Goal: Information Seeking & Learning: Check status

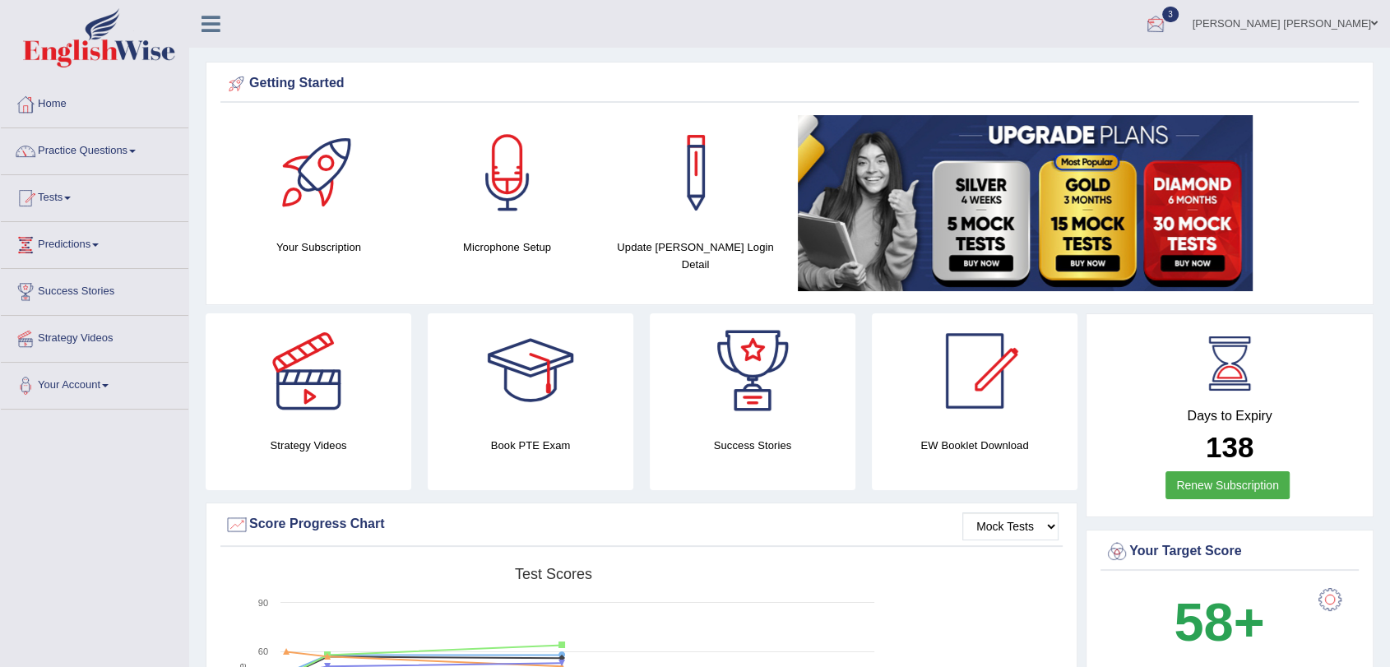
click at [1168, 21] on div at bounding box center [1156, 24] width 25 height 25
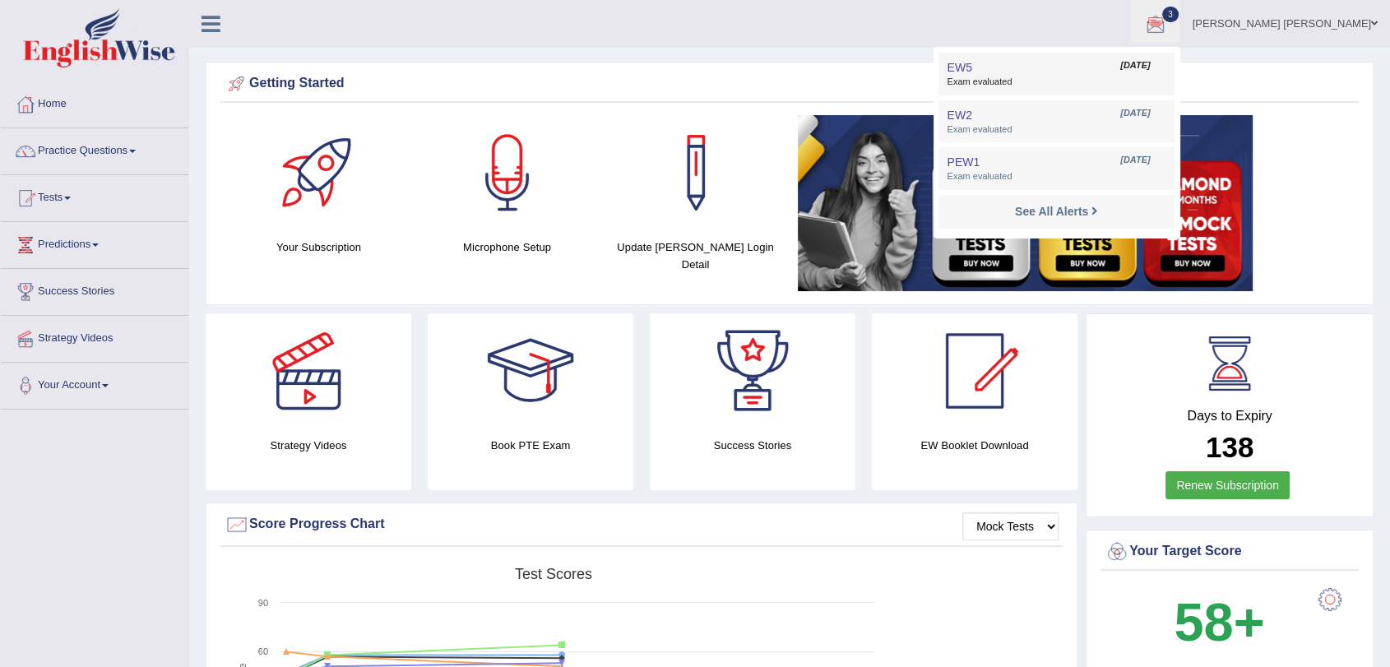
click at [1166, 86] on span "Exam evaluated" at bounding box center [1056, 82] width 219 height 13
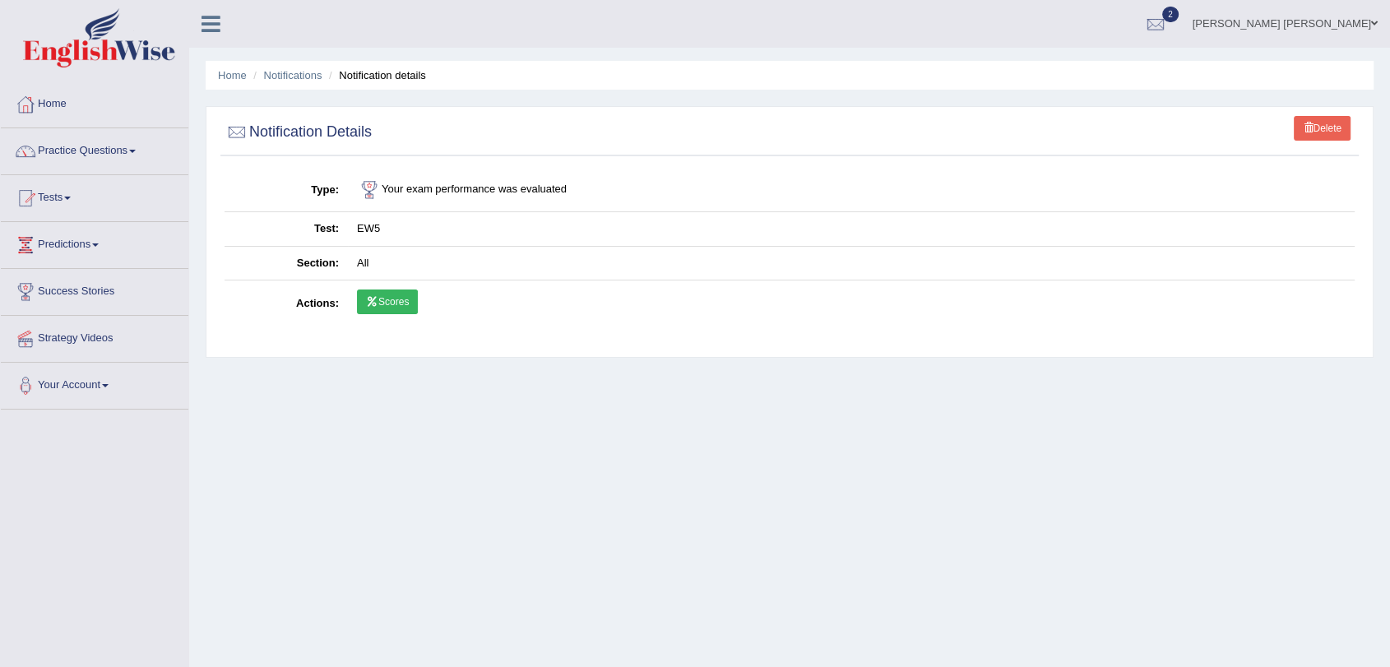
click at [393, 298] on link "Scores" at bounding box center [387, 302] width 61 height 25
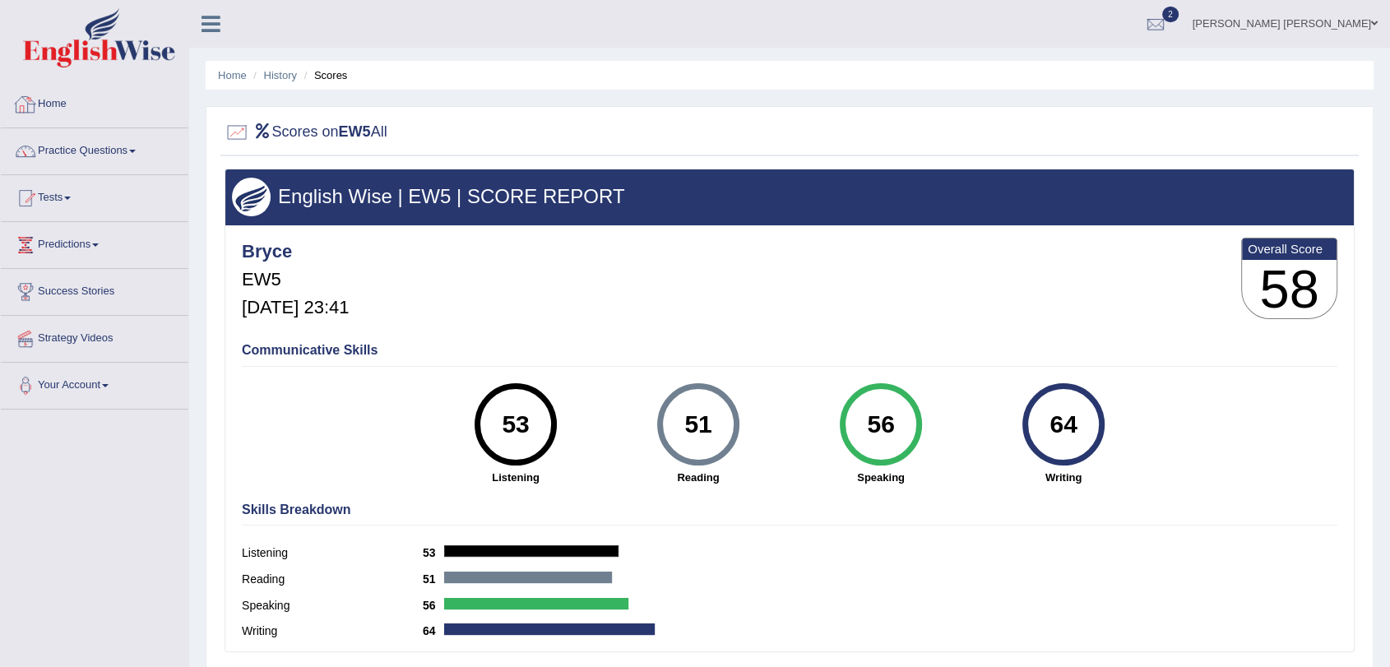
click at [89, 105] on link "Home" at bounding box center [95, 101] width 188 height 41
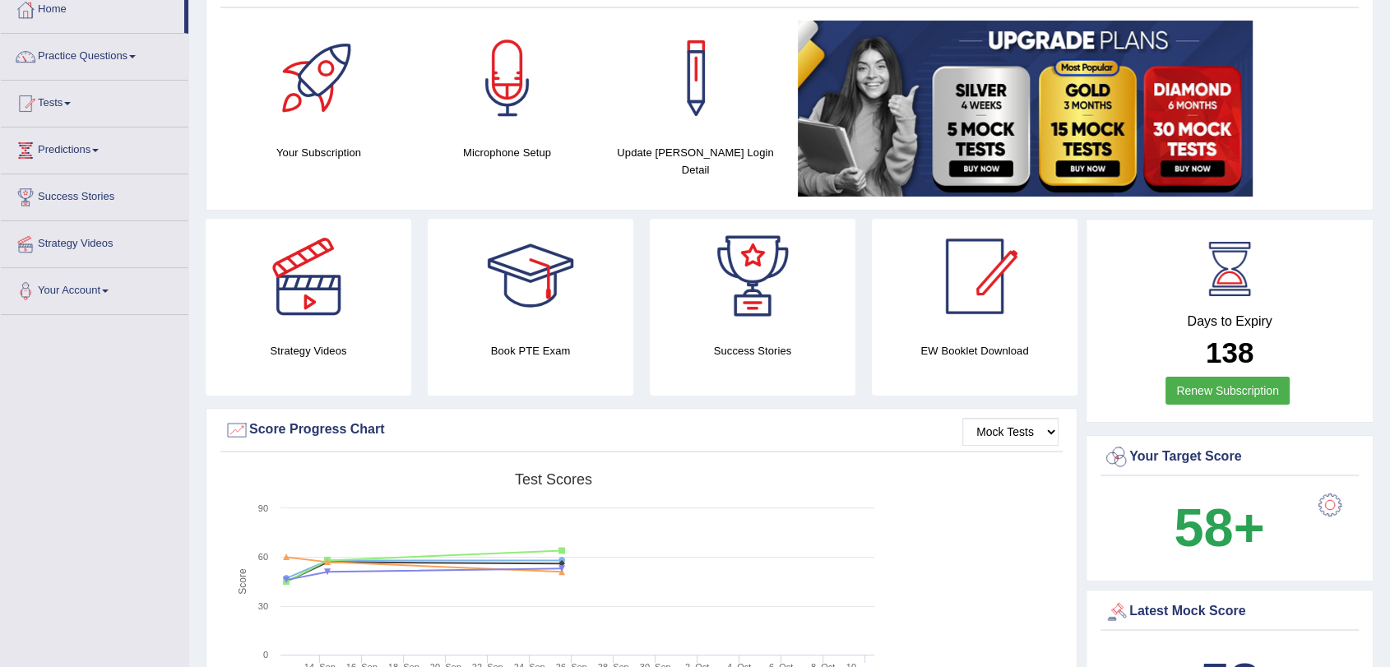
scroll to position [46, 0]
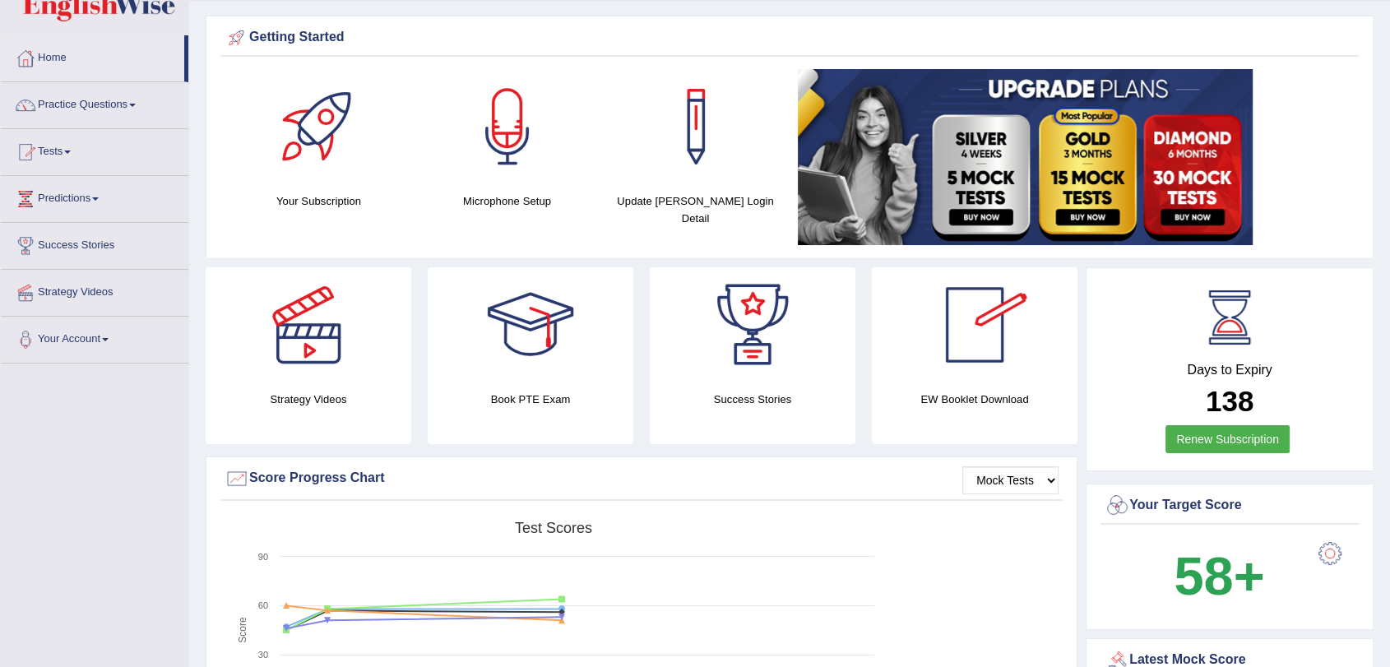
click at [953, 355] on div at bounding box center [974, 324] width 115 height 115
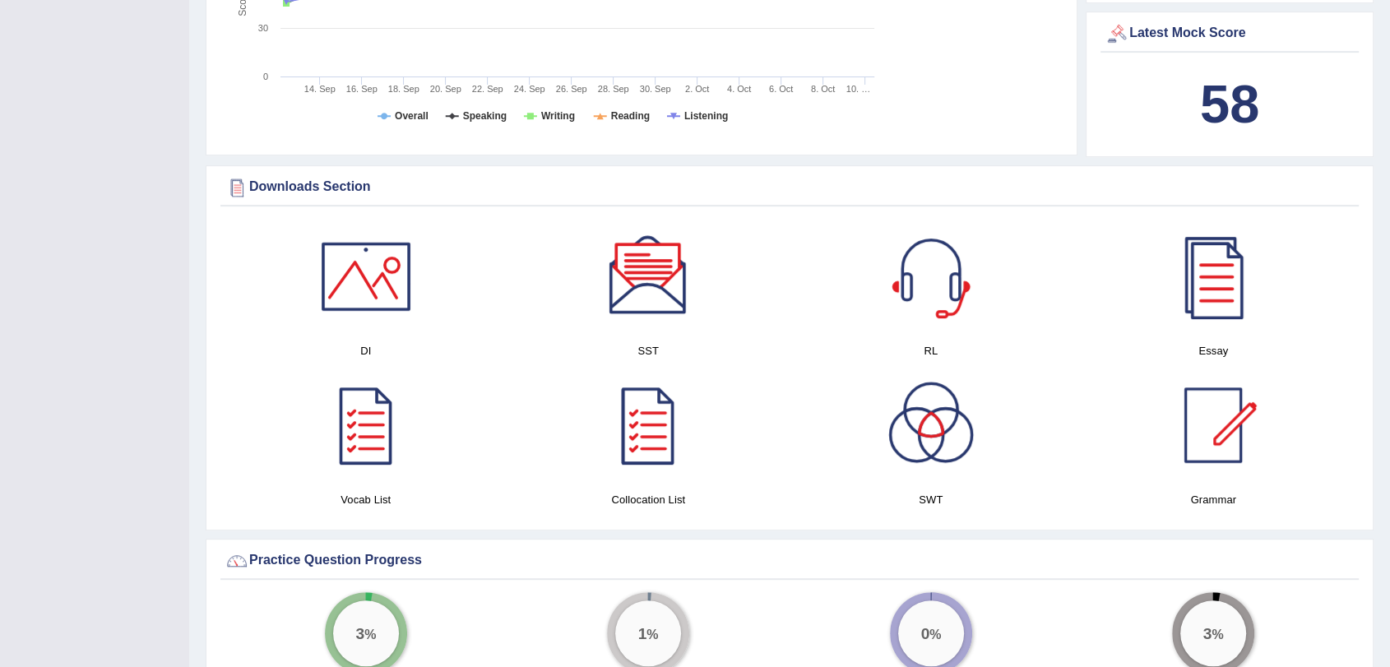
scroll to position [686, 0]
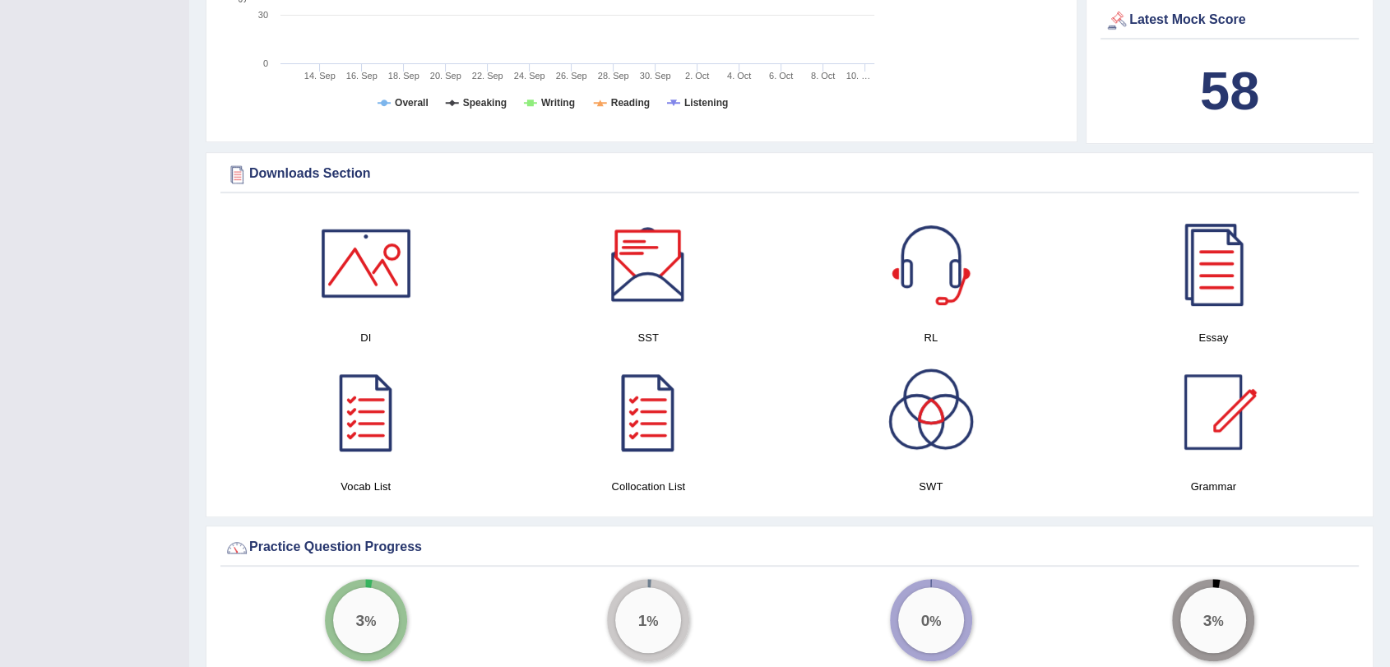
click at [649, 265] on div at bounding box center [648, 263] width 115 height 115
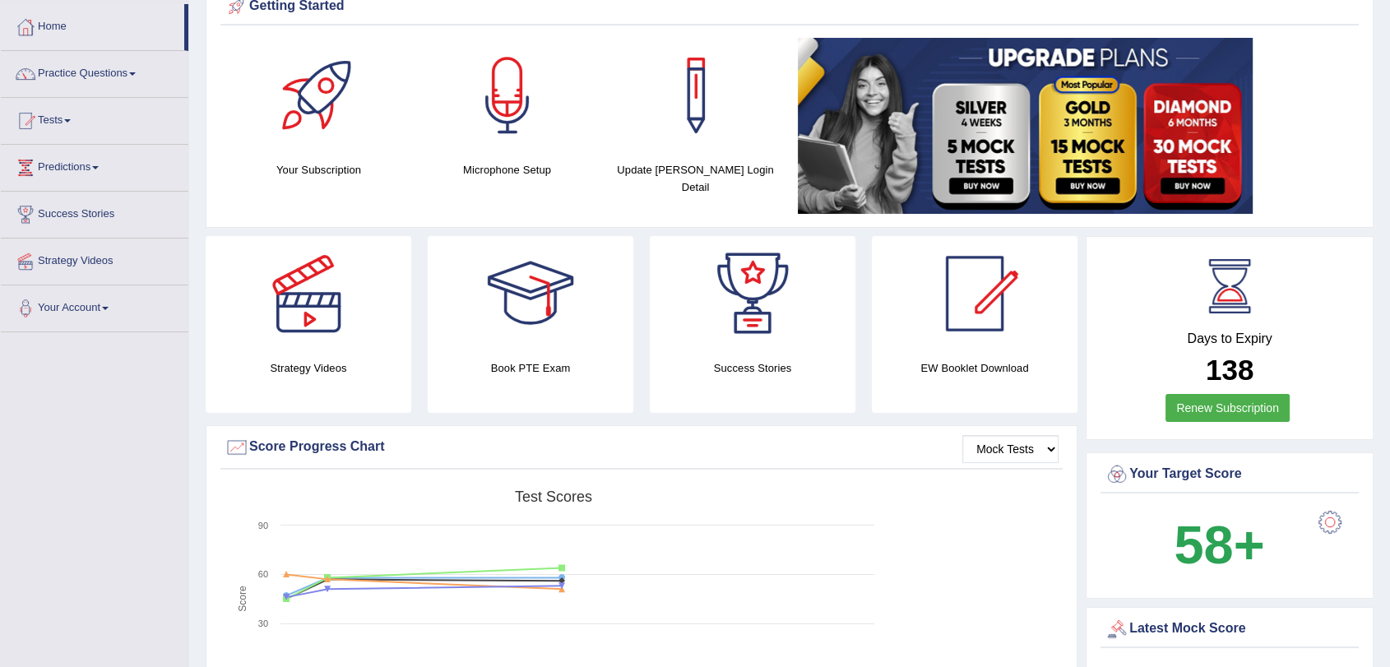
scroll to position [0, 0]
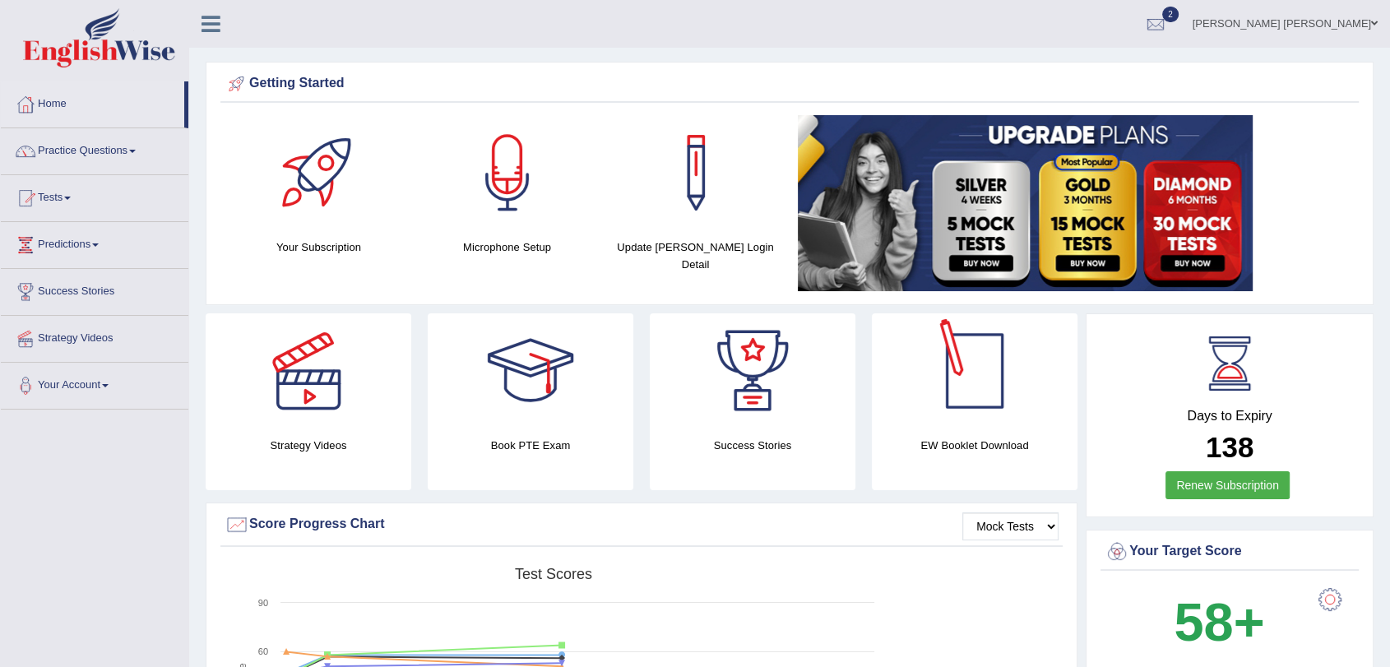
click at [974, 337] on div at bounding box center [974, 370] width 115 height 115
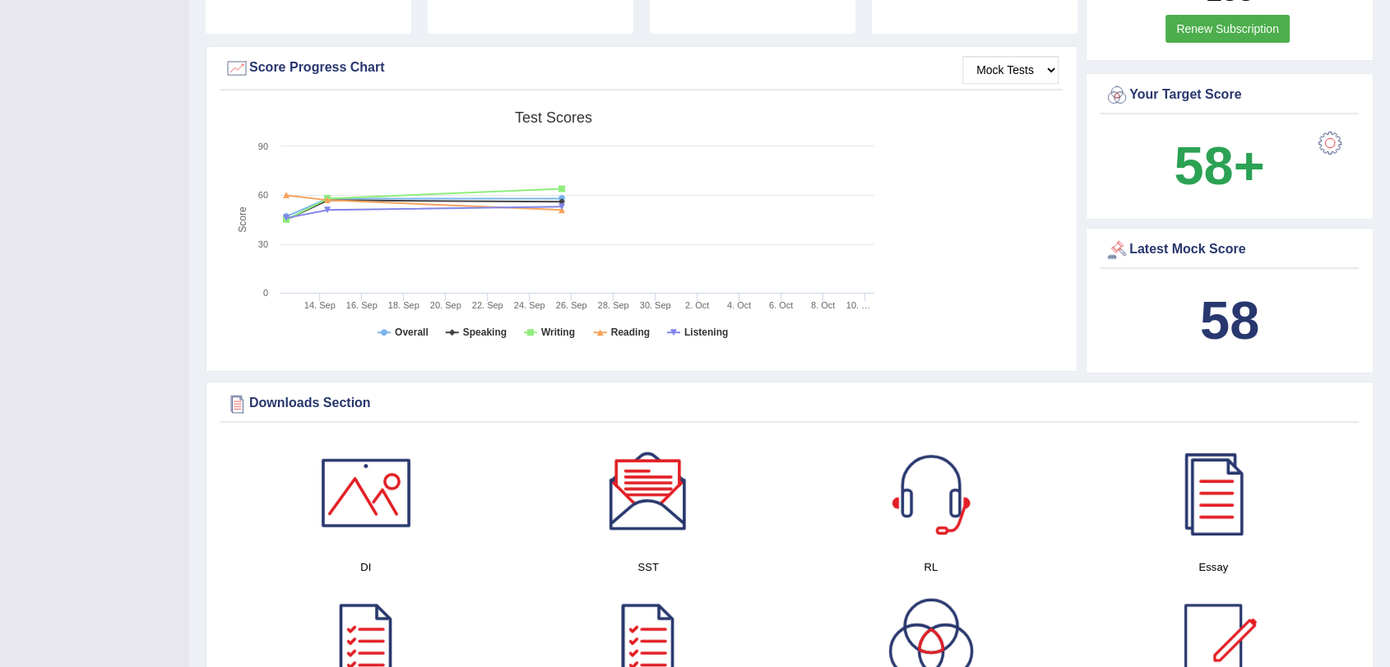
scroll to position [731, 0]
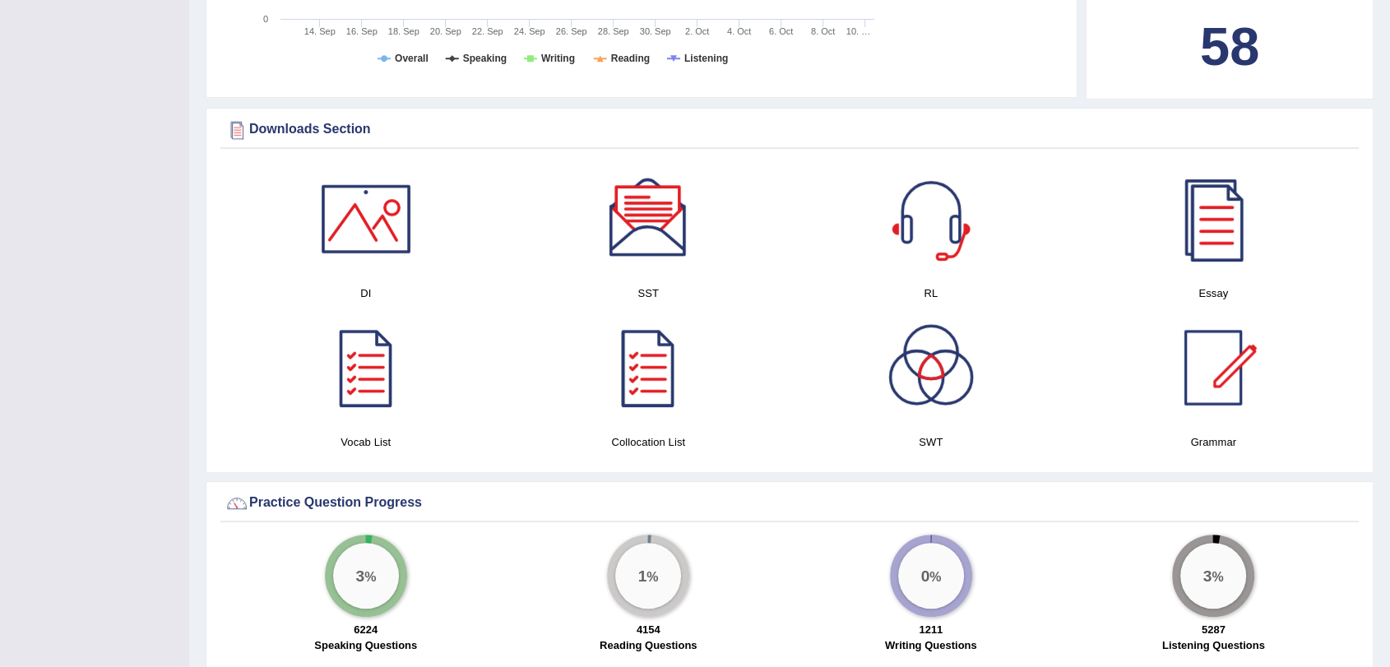
click at [922, 391] on div at bounding box center [931, 367] width 115 height 115
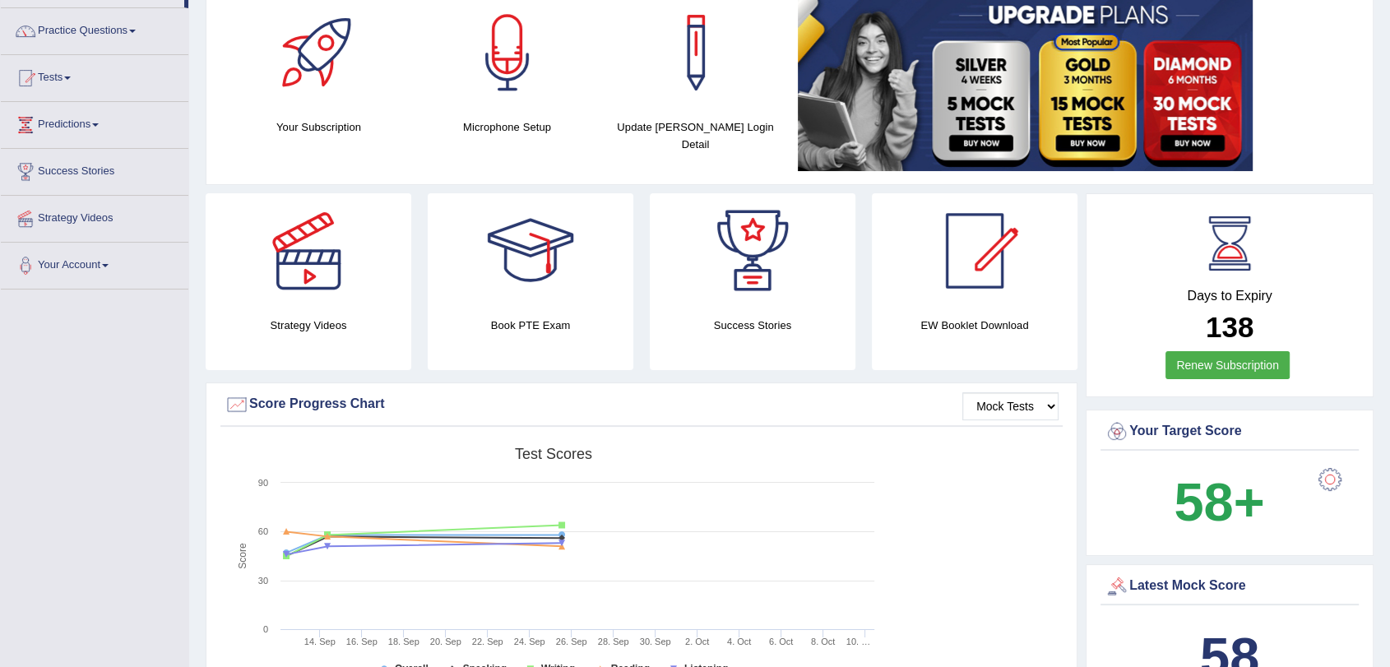
scroll to position [0, 0]
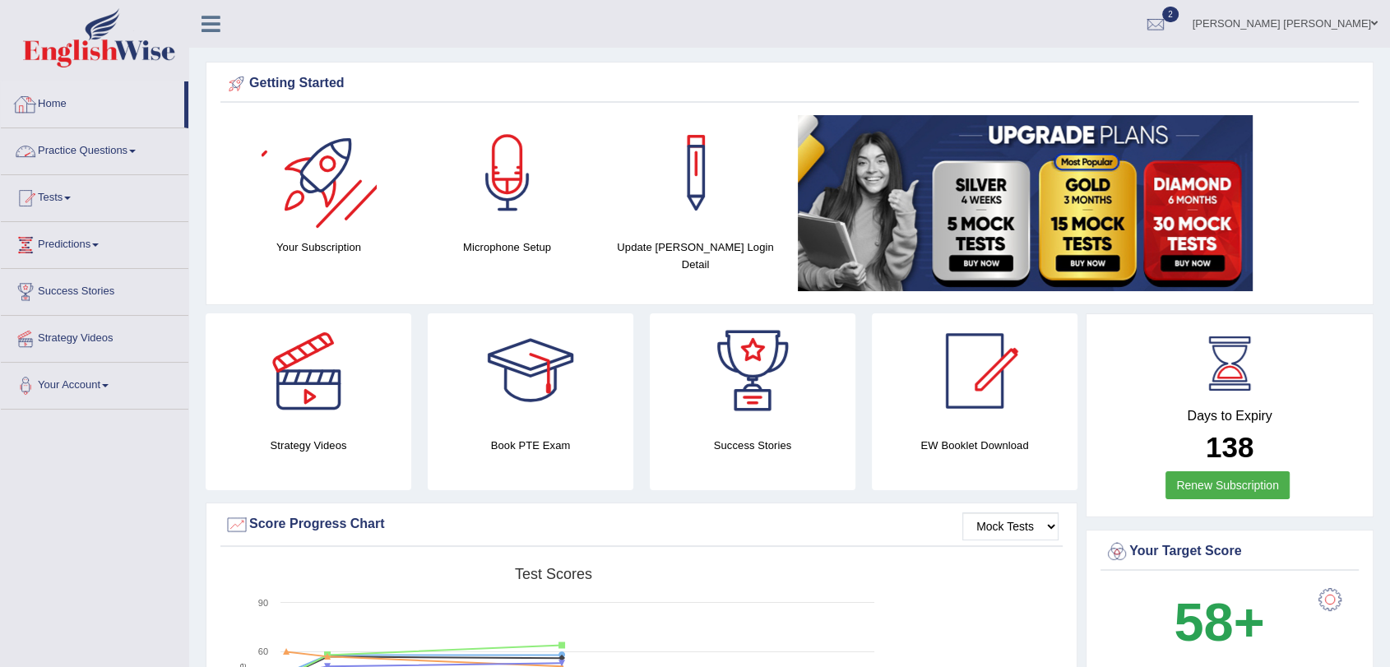
click at [93, 151] on link "Practice Questions" at bounding box center [95, 148] width 188 height 41
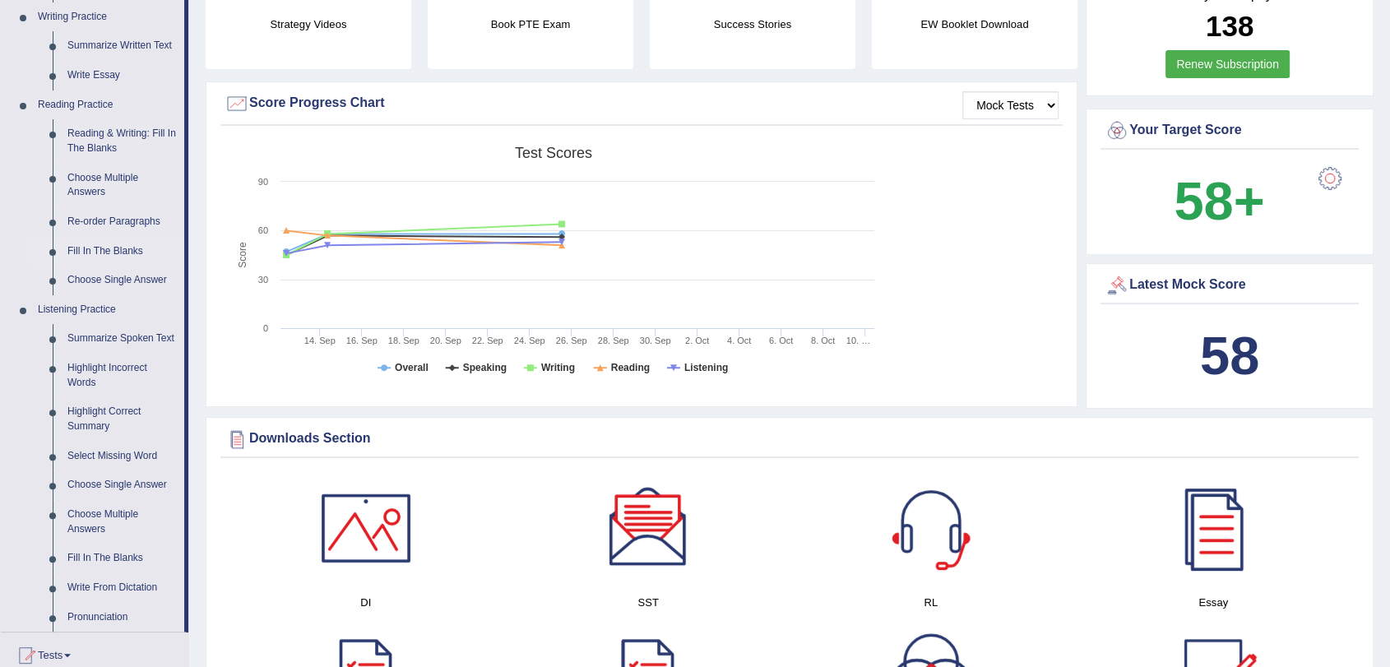
scroll to position [548, 0]
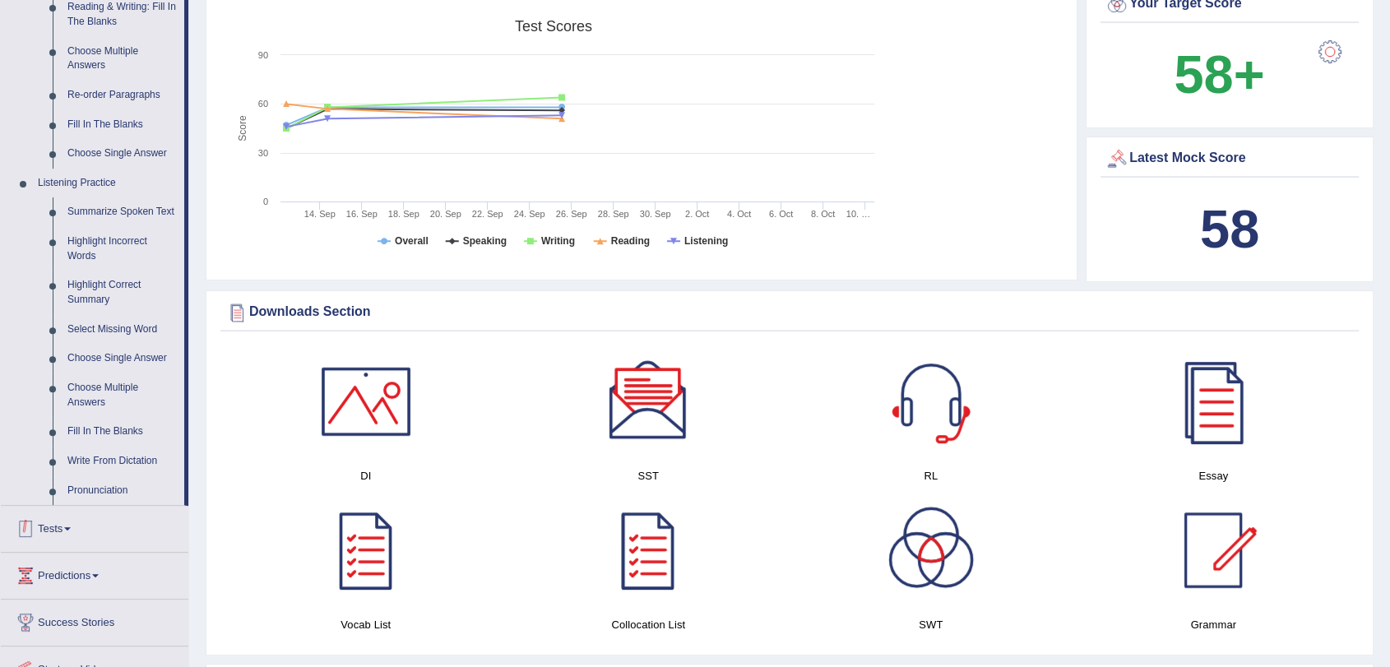
click at [75, 542] on link "Tests" at bounding box center [95, 526] width 188 height 41
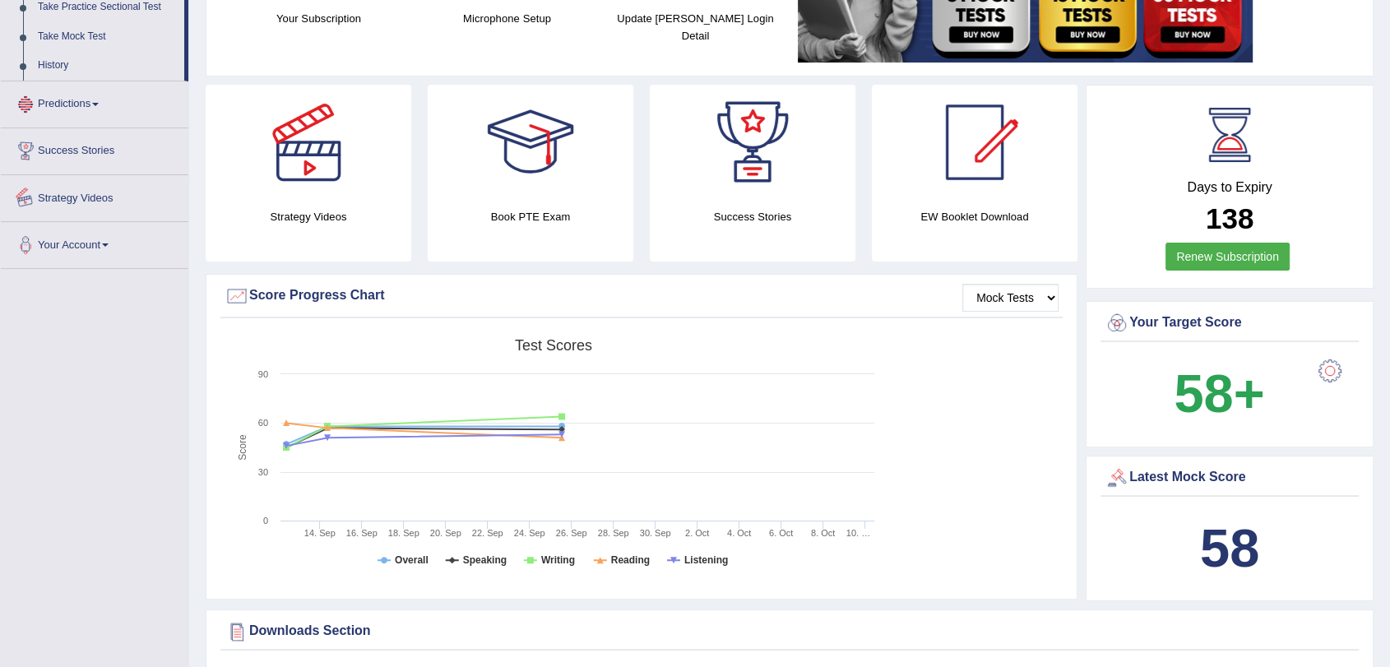
scroll to position [208, 0]
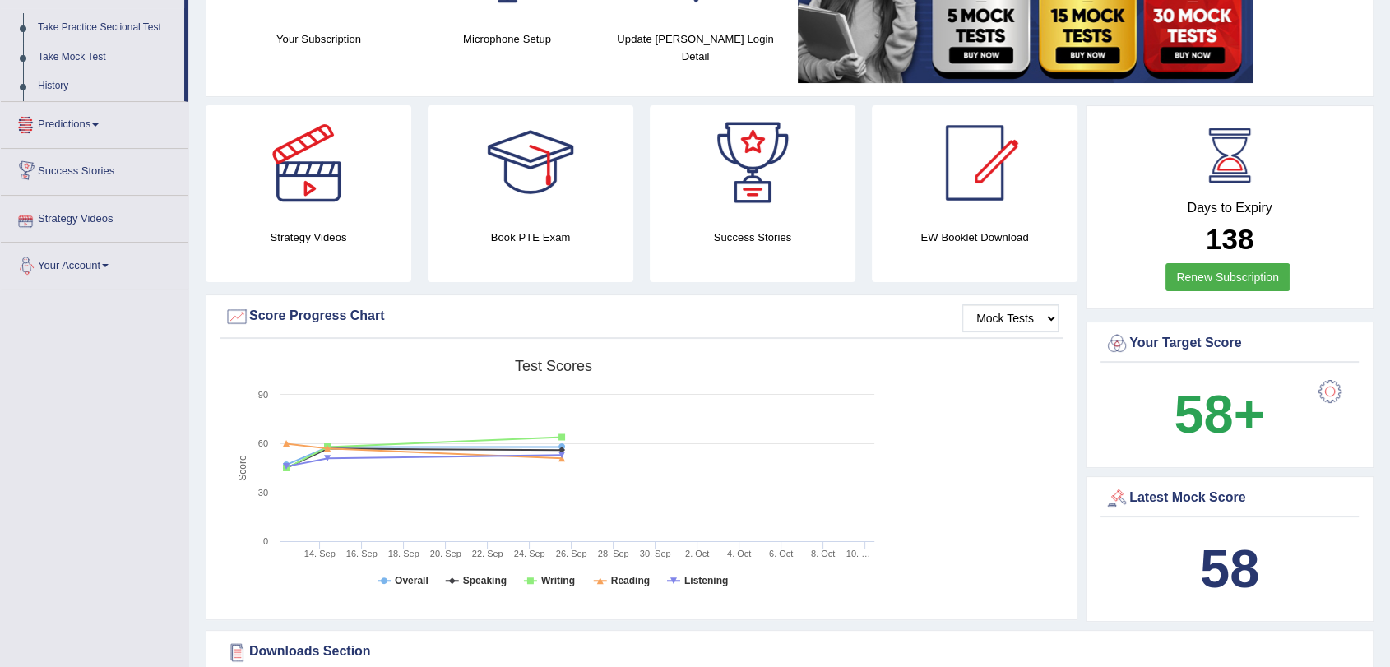
click at [94, 120] on link "Predictions" at bounding box center [95, 122] width 188 height 41
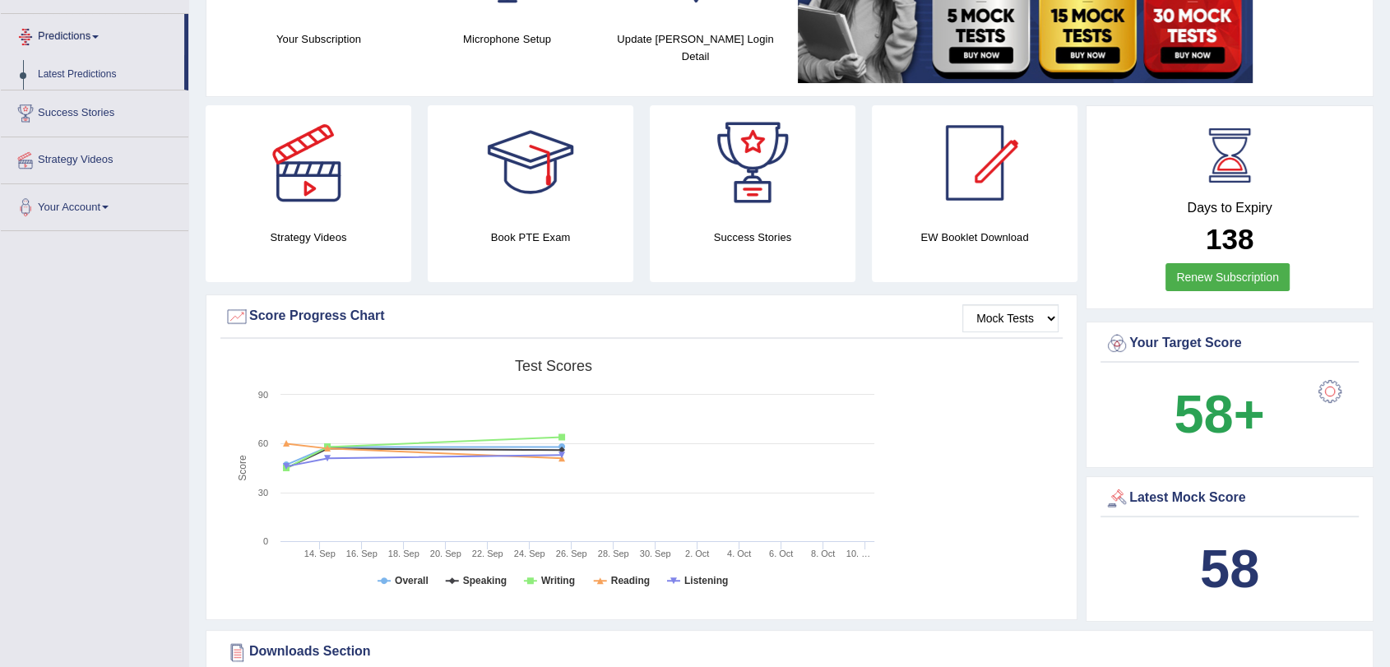
click at [95, 47] on link "Predictions" at bounding box center [92, 34] width 183 height 41
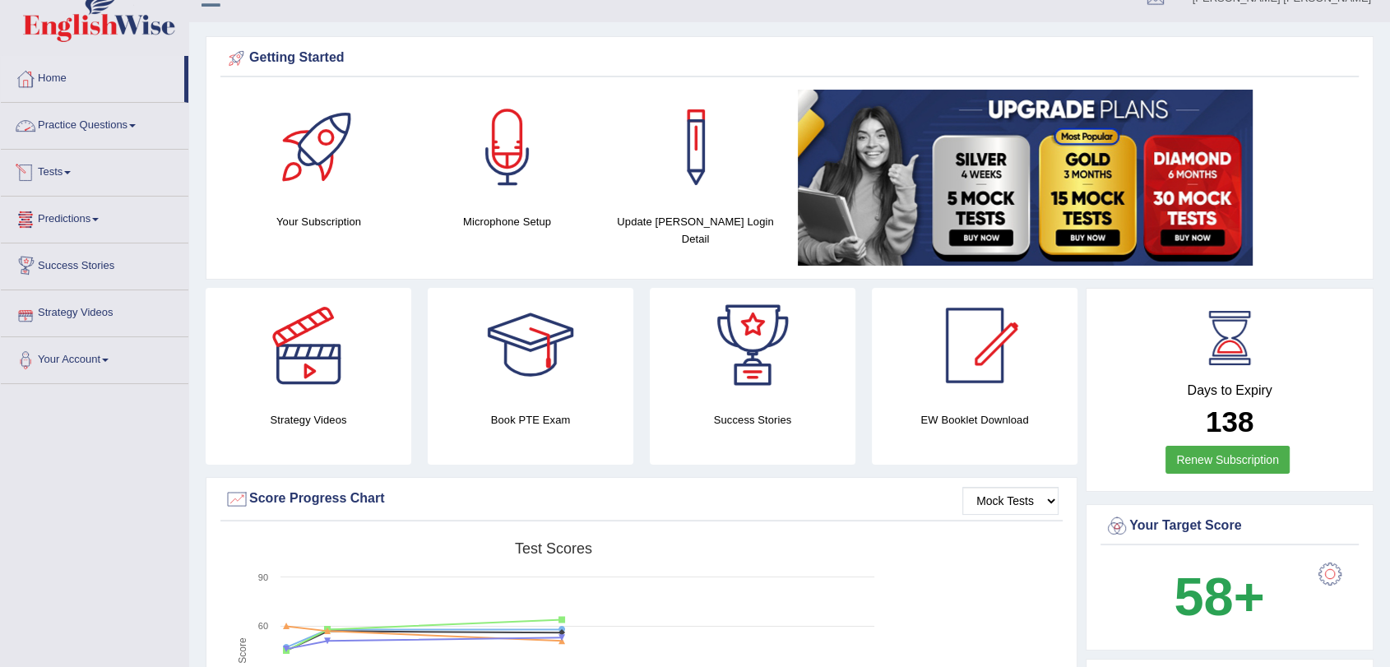
click at [86, 175] on link "Tests" at bounding box center [95, 170] width 188 height 41
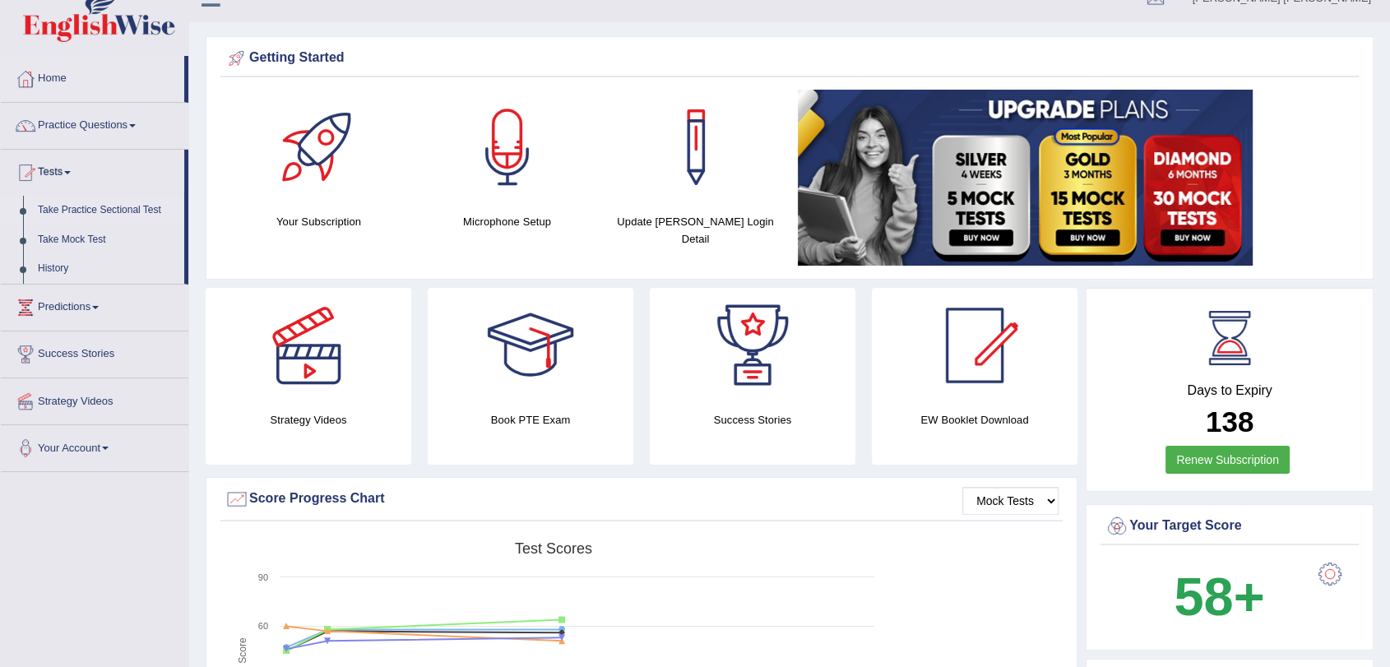
click at [104, 219] on link "Take Practice Sectional Test" at bounding box center [107, 211] width 154 height 30
